Goal: Navigation & Orientation: Find specific page/section

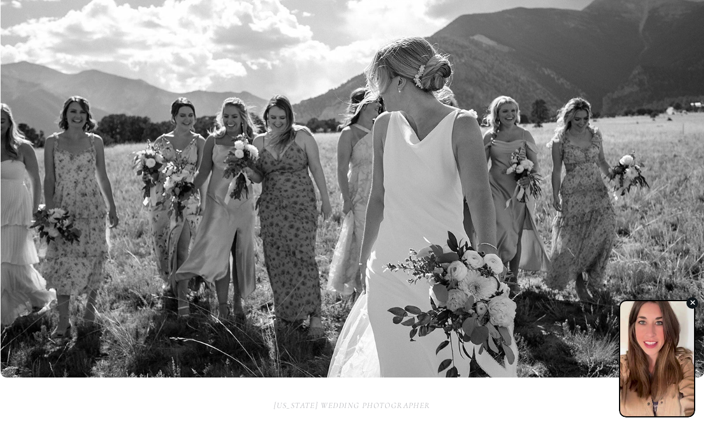
scroll to position [218, 0]
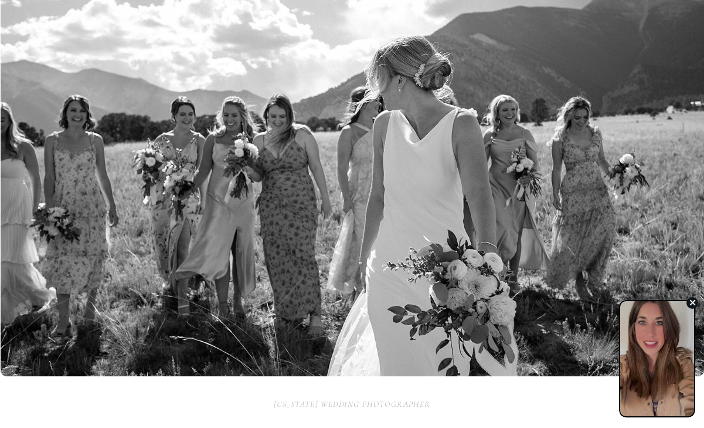
click at [690, 300] on icon "button" at bounding box center [692, 302] width 6 height 9
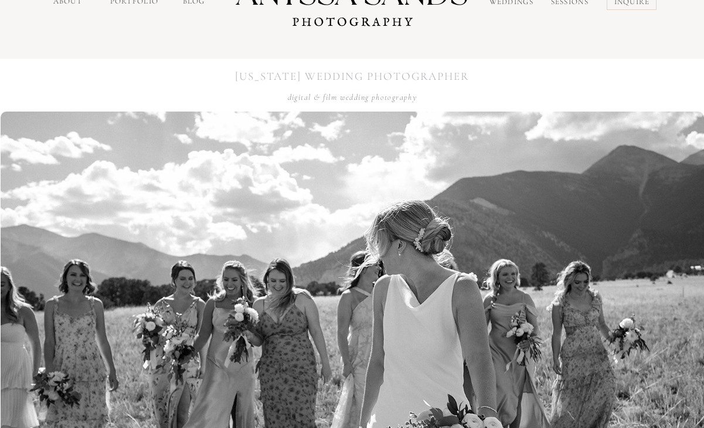
scroll to position [0, 0]
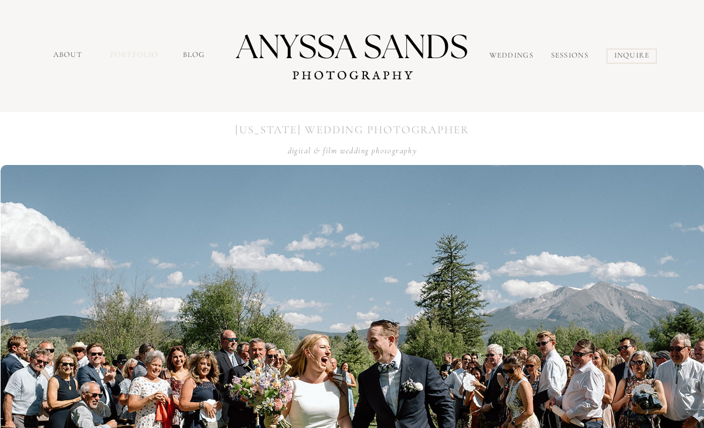
click at [141, 55] on nav "portfolio" at bounding box center [135, 55] width 50 height 13
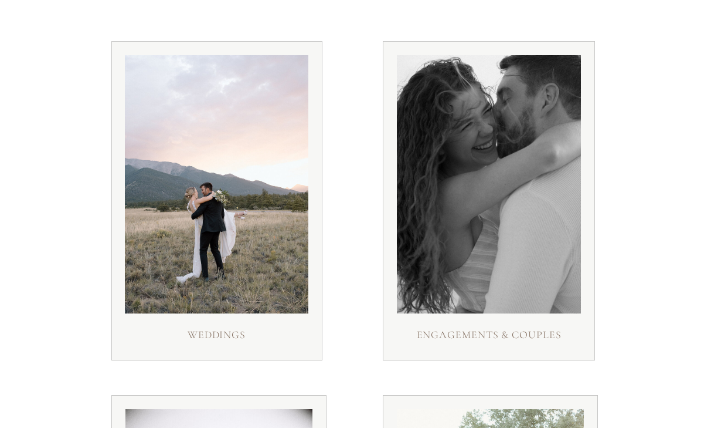
scroll to position [181, 0]
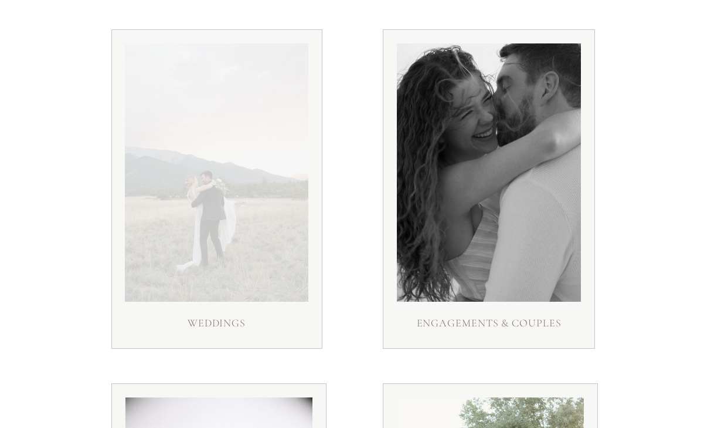
click at [202, 195] on div at bounding box center [217, 172] width 184 height 258
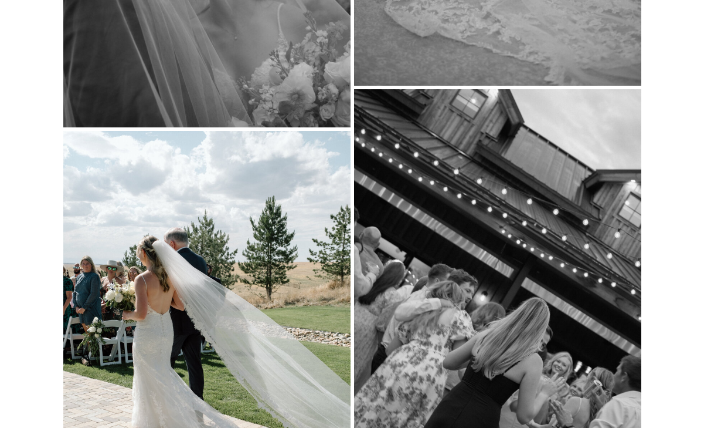
scroll to position [7093, 0]
